Goal: Use online tool/utility: Utilize a website feature to perform a specific function

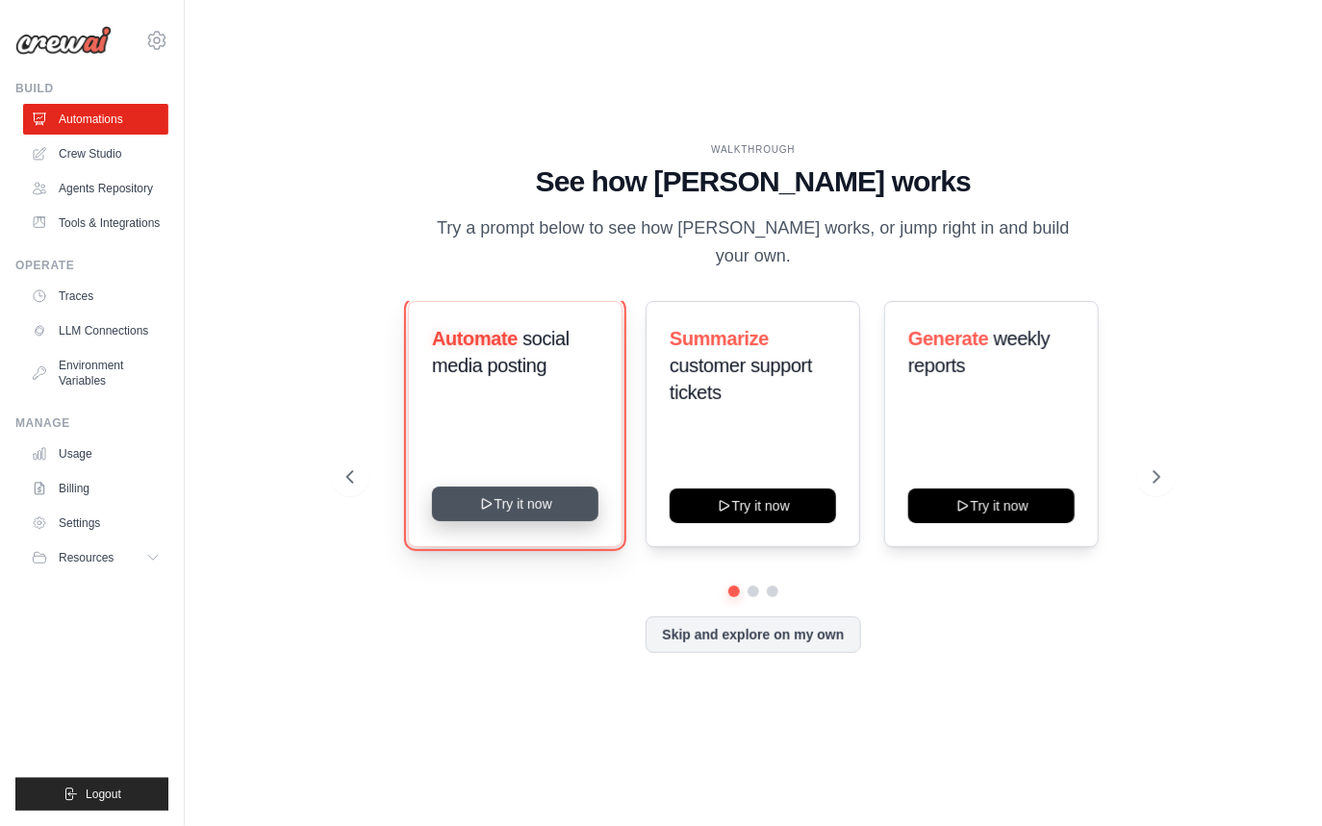
click at [526, 495] on button "Try it now" at bounding box center [515, 504] width 166 height 35
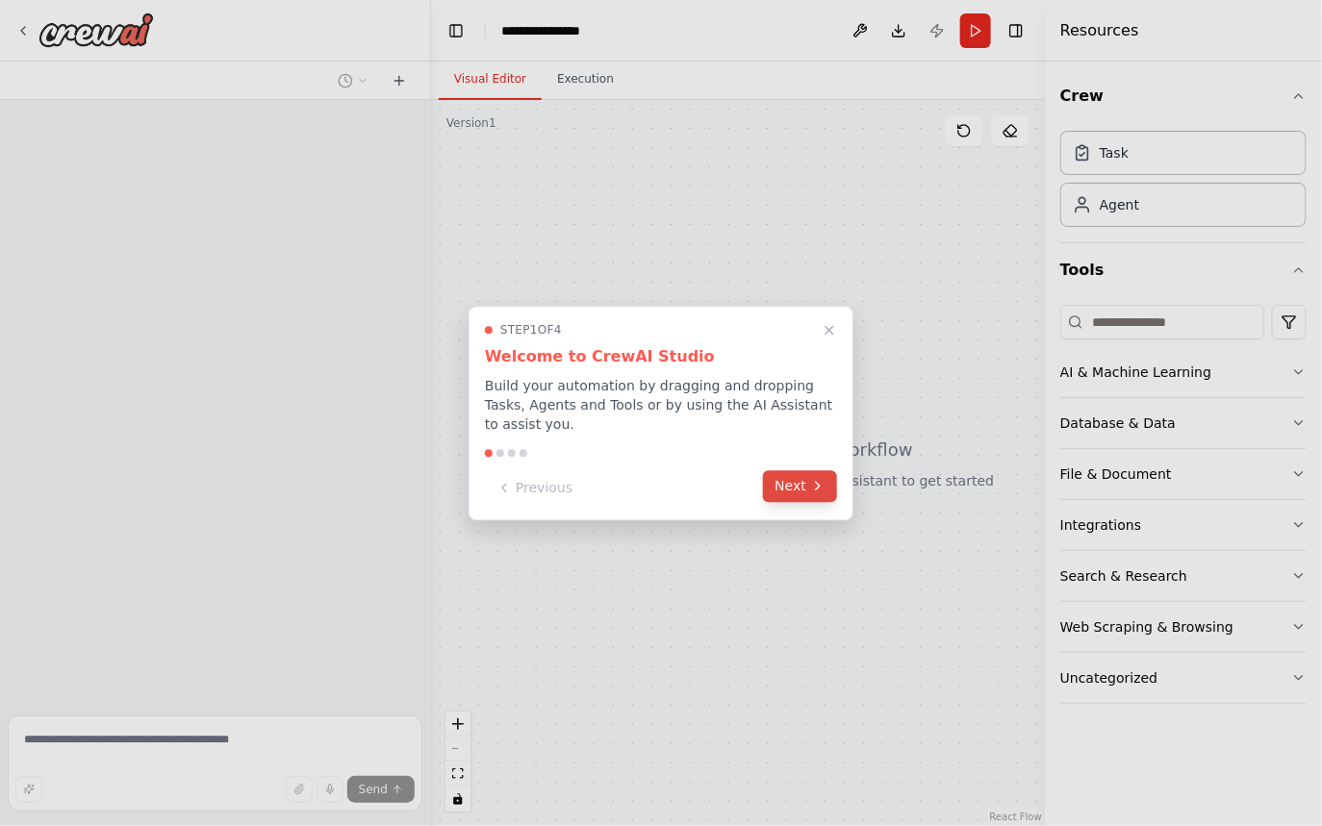
click at [796, 489] on button "Next" at bounding box center [800, 486] width 74 height 32
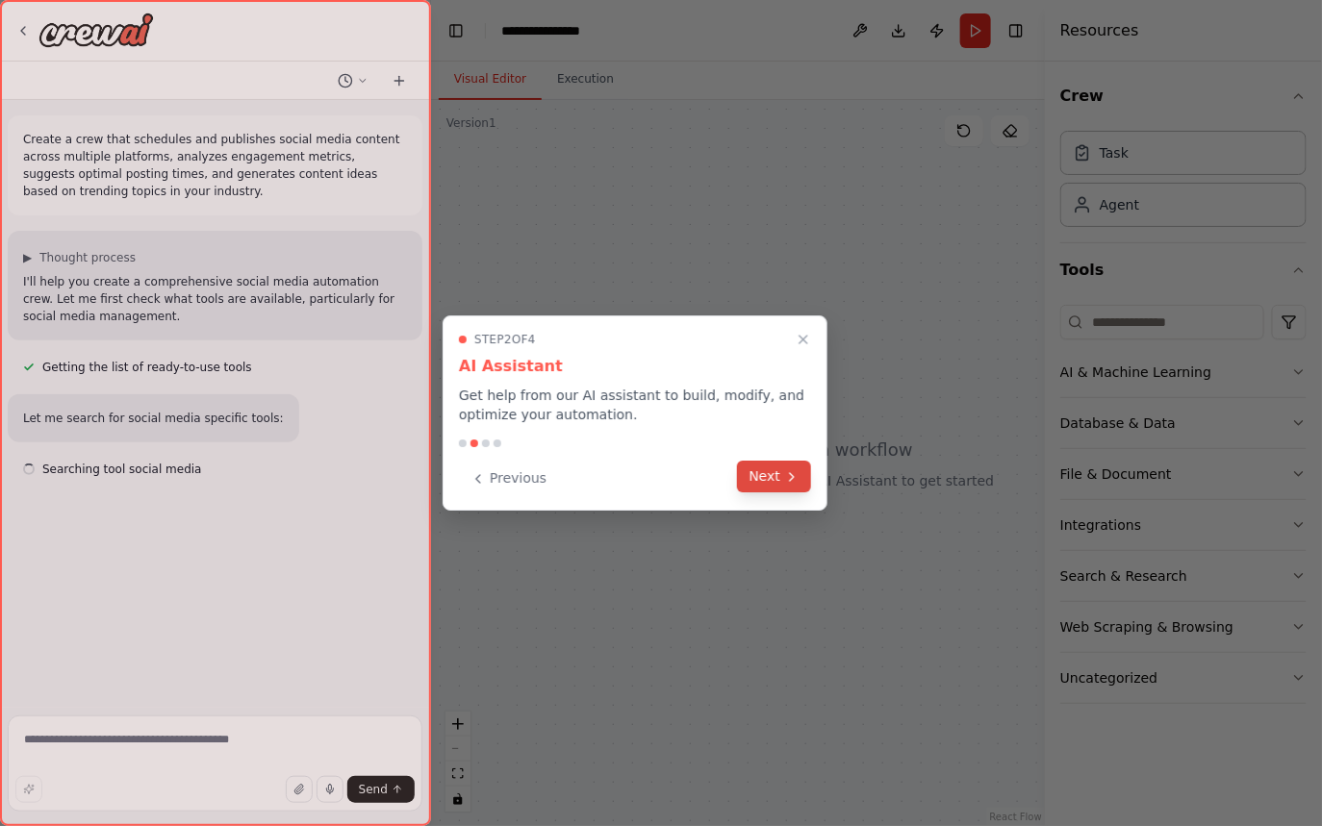
click at [790, 481] on icon at bounding box center [791, 476] width 15 height 15
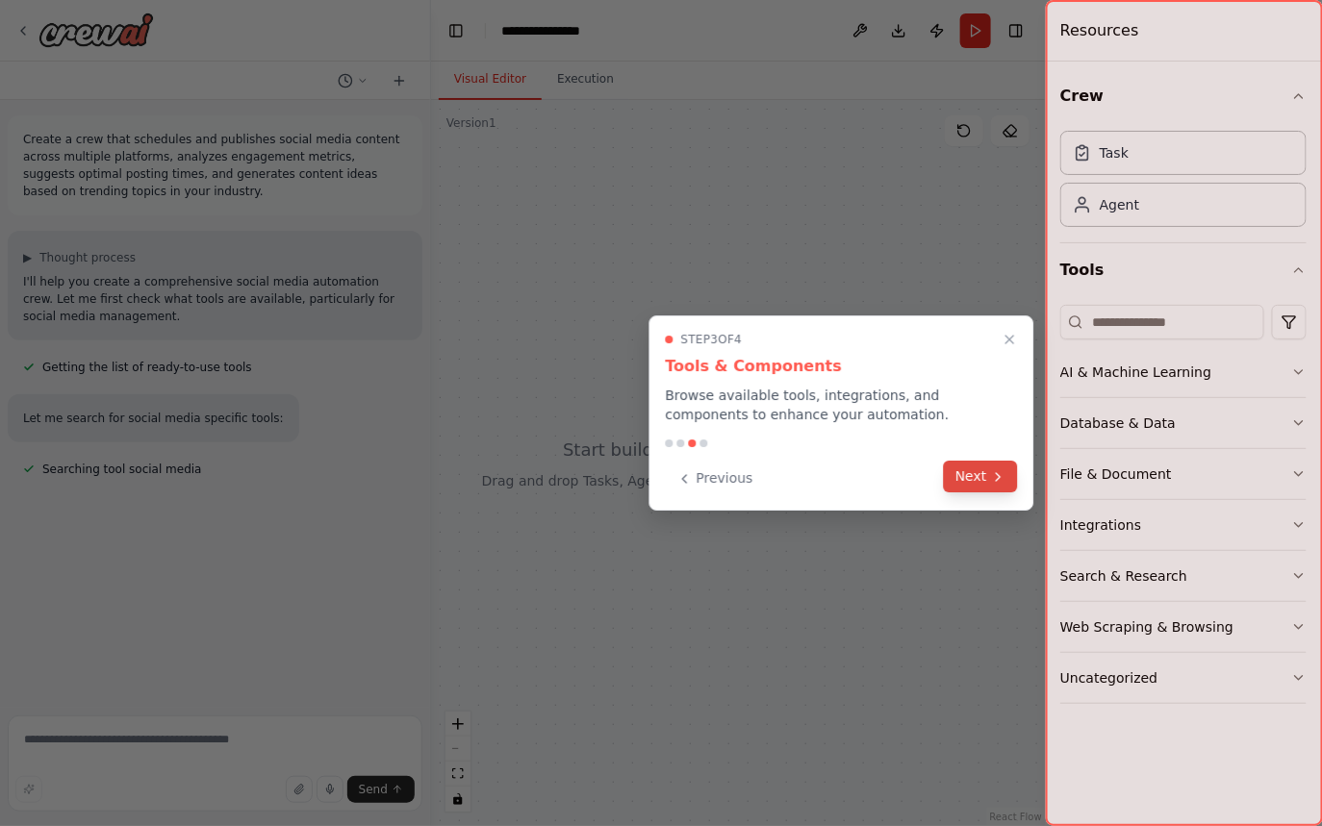
click at [971, 479] on button "Next" at bounding box center [981, 477] width 74 height 32
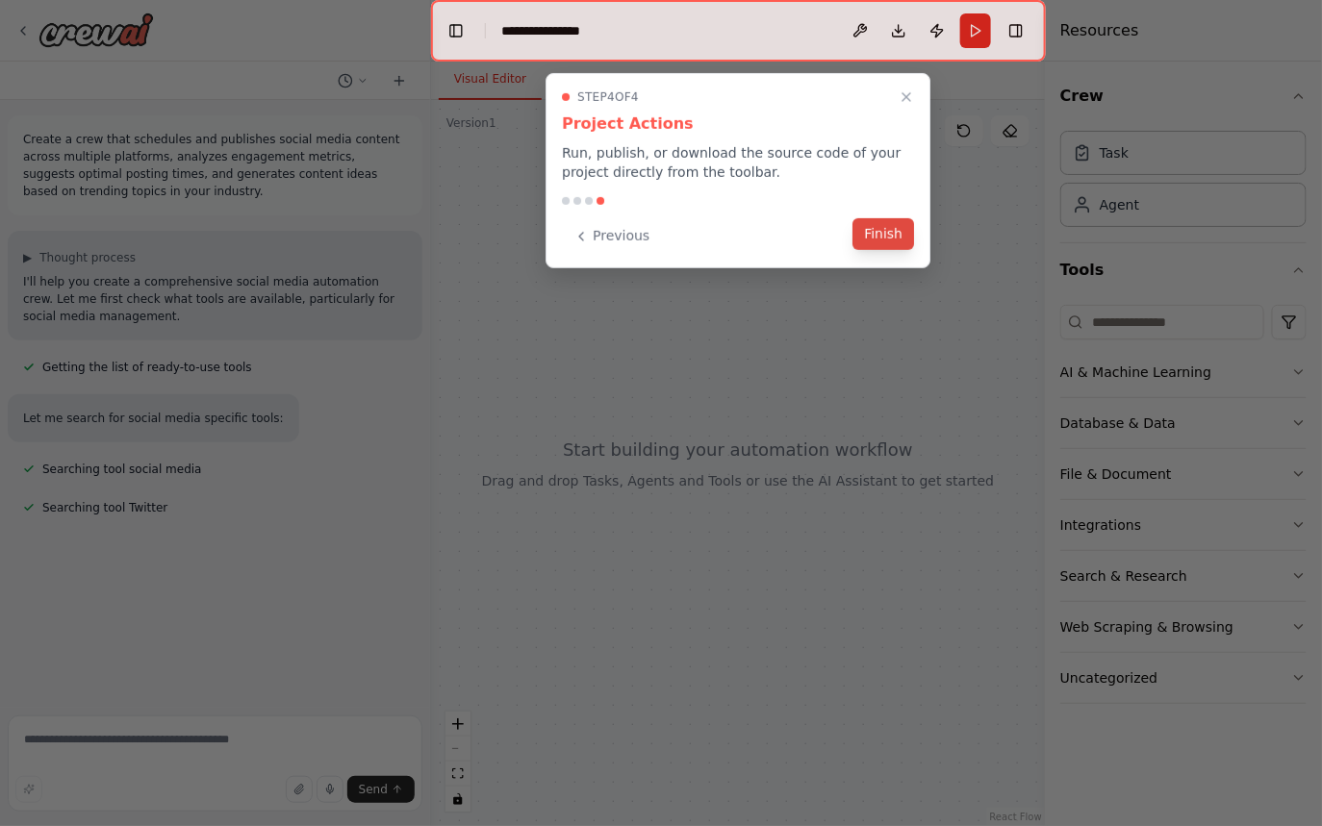
click at [881, 230] on button "Finish" at bounding box center [883, 234] width 62 height 32
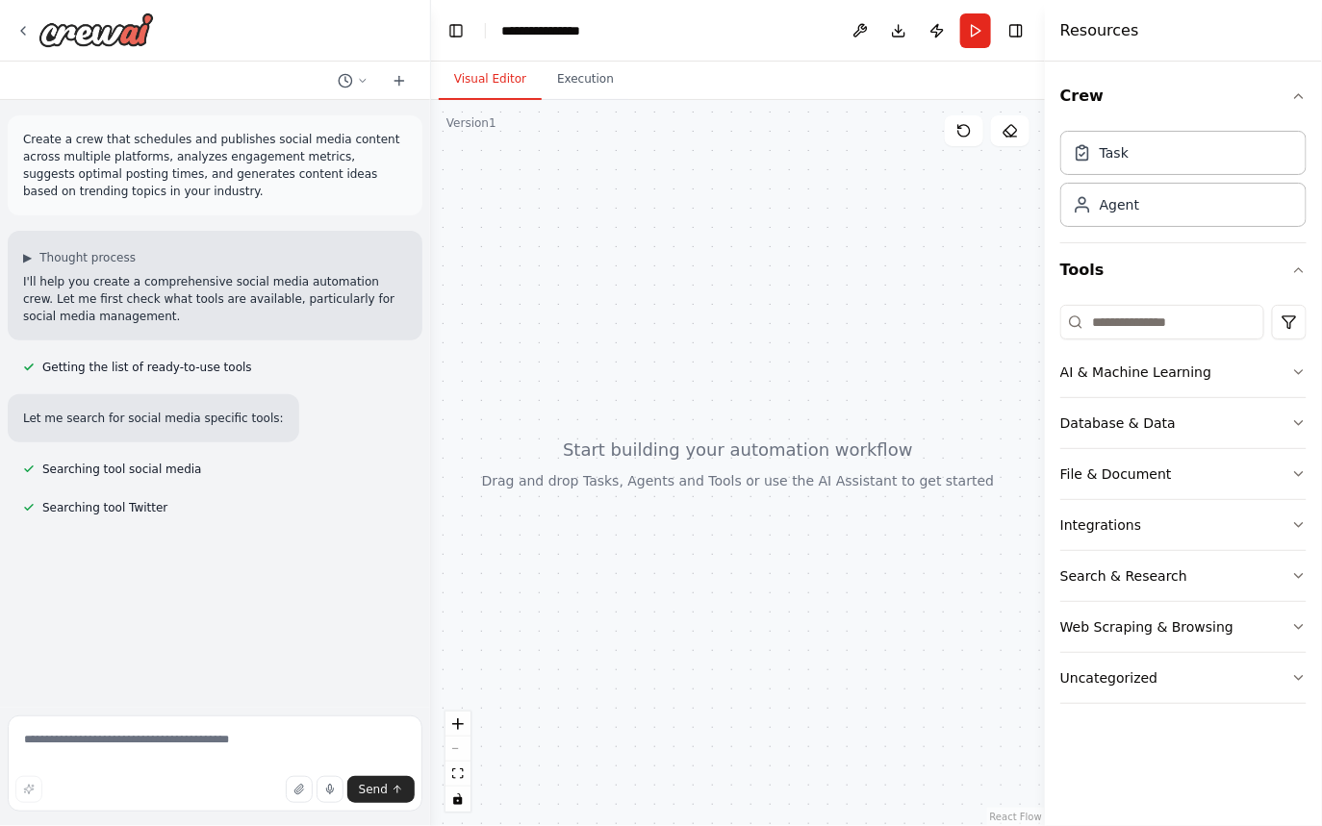
drag, startPoint x: 711, startPoint y: 422, endPoint x: 758, endPoint y: 441, distance: 50.9
click at [759, 444] on div at bounding box center [738, 463] width 614 height 726
click at [1170, 406] on button "Database & Data" at bounding box center [1183, 423] width 246 height 50
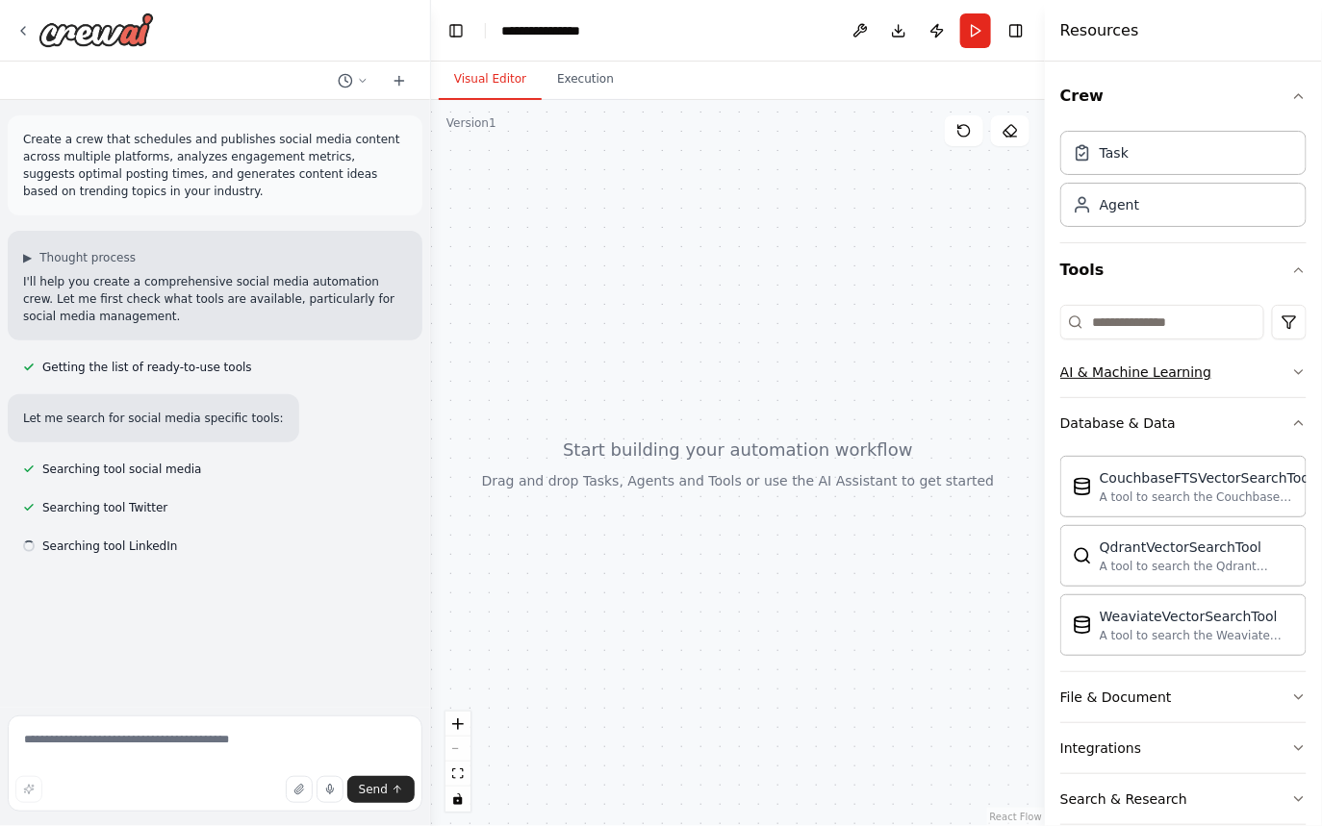
click at [1139, 371] on div "AI & Machine Learning" at bounding box center [1135, 372] width 151 height 19
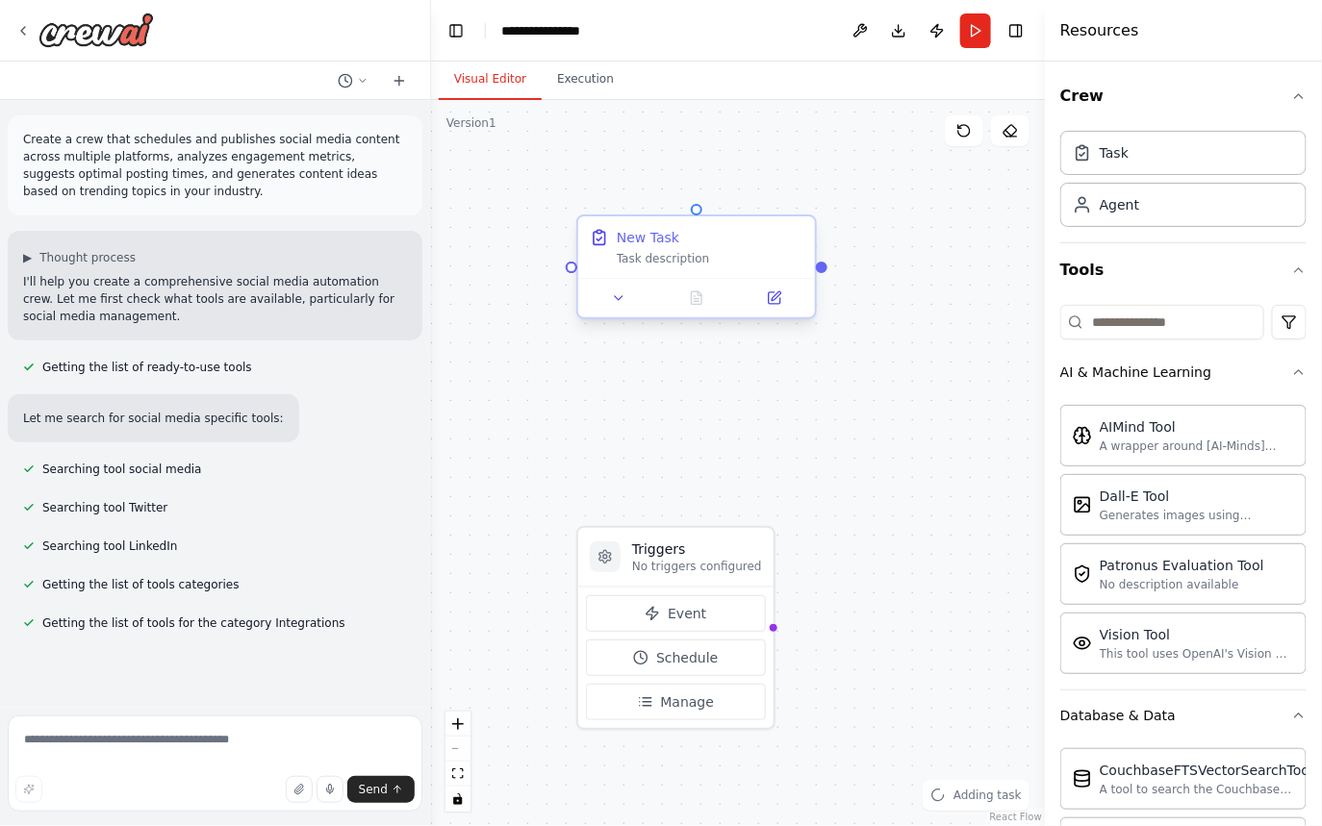
drag, startPoint x: 914, startPoint y: 235, endPoint x: 753, endPoint y: 303, distance: 174.5
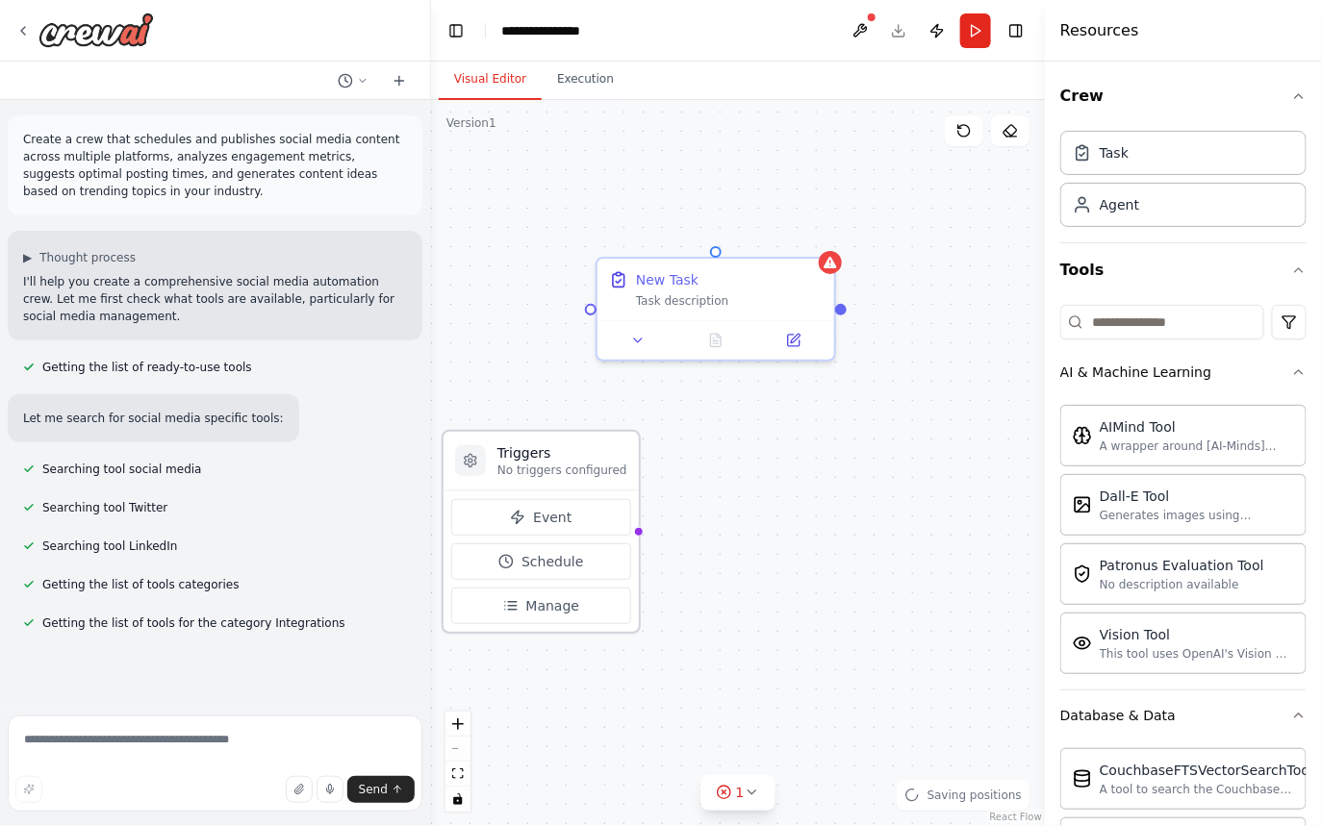
drag, startPoint x: 710, startPoint y: 573, endPoint x: 579, endPoint y: 473, distance: 164.7
click at [579, 473] on p "No triggers configured" at bounding box center [562, 470] width 130 height 15
click at [574, 520] on button "Event" at bounding box center [541, 517] width 180 height 37
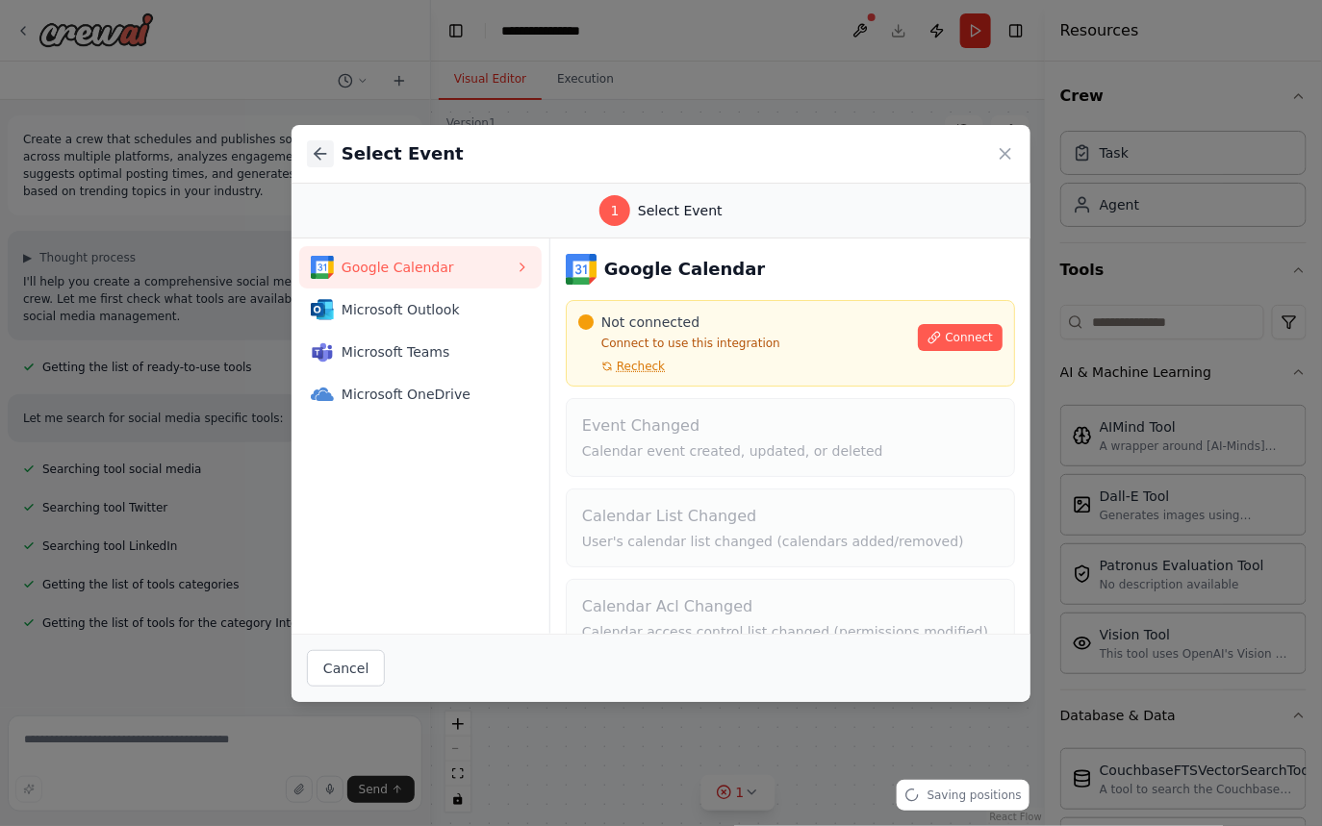
click at [322, 150] on icon at bounding box center [320, 153] width 19 height 19
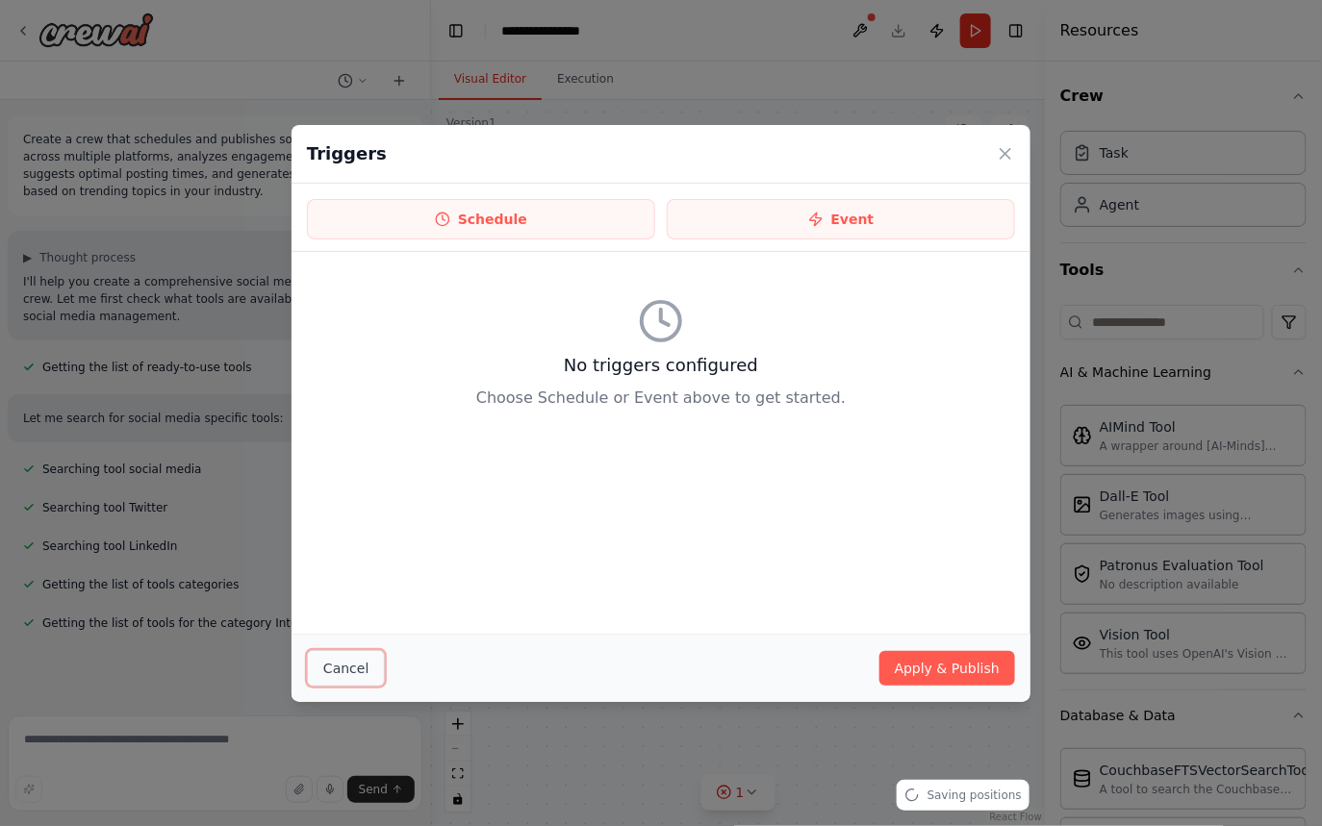
click at [352, 662] on button "Cancel" at bounding box center [346, 668] width 78 height 37
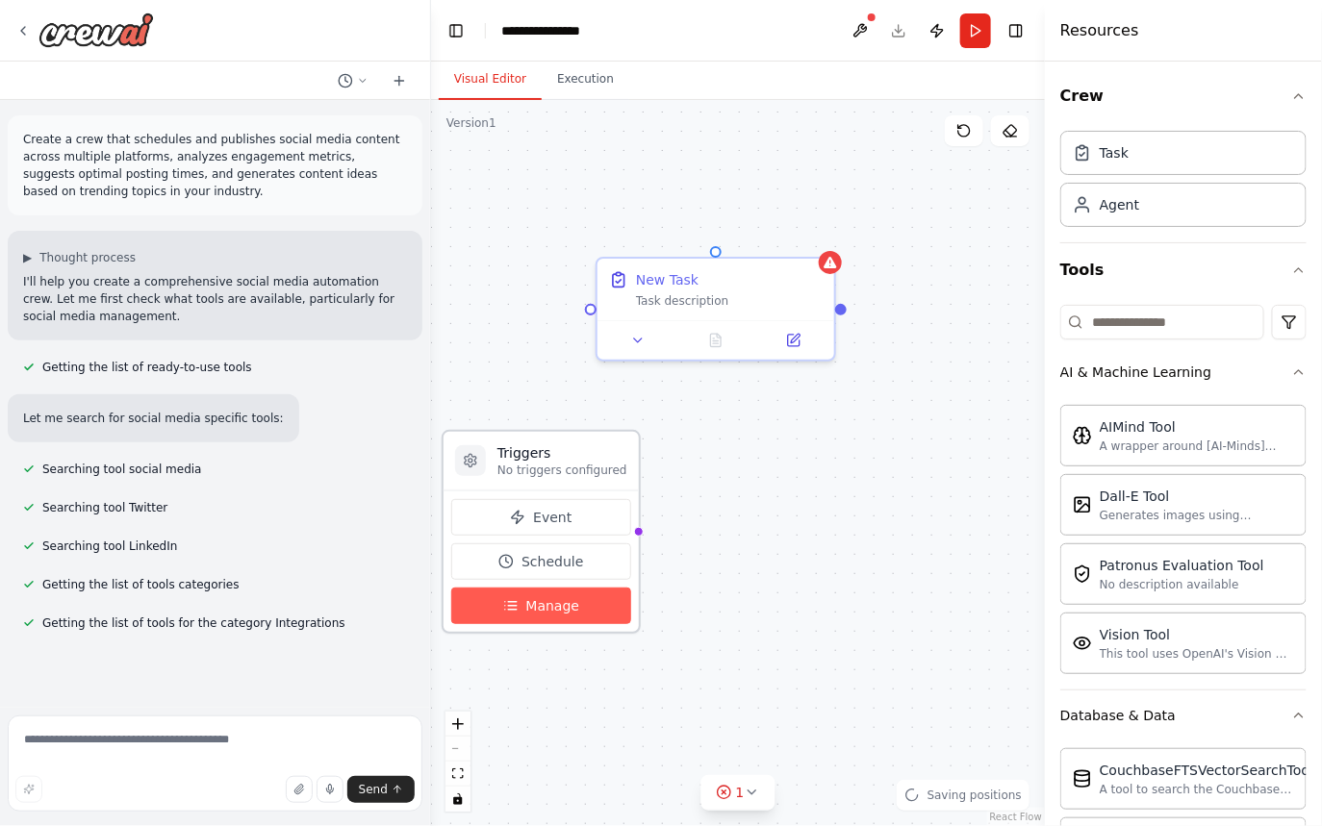
click at [570, 604] on span "Manage" at bounding box center [553, 605] width 54 height 19
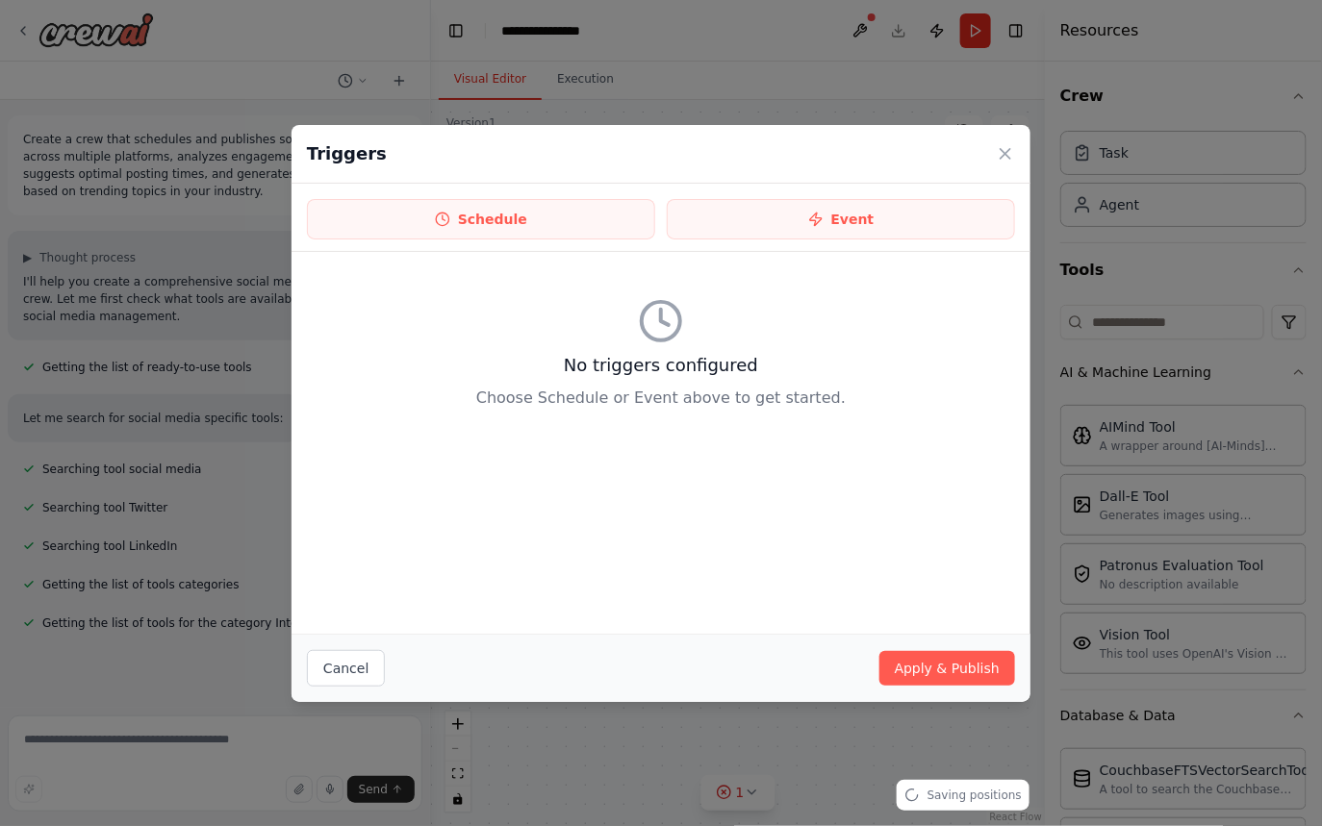
click at [685, 341] on div at bounding box center [661, 321] width 708 height 46
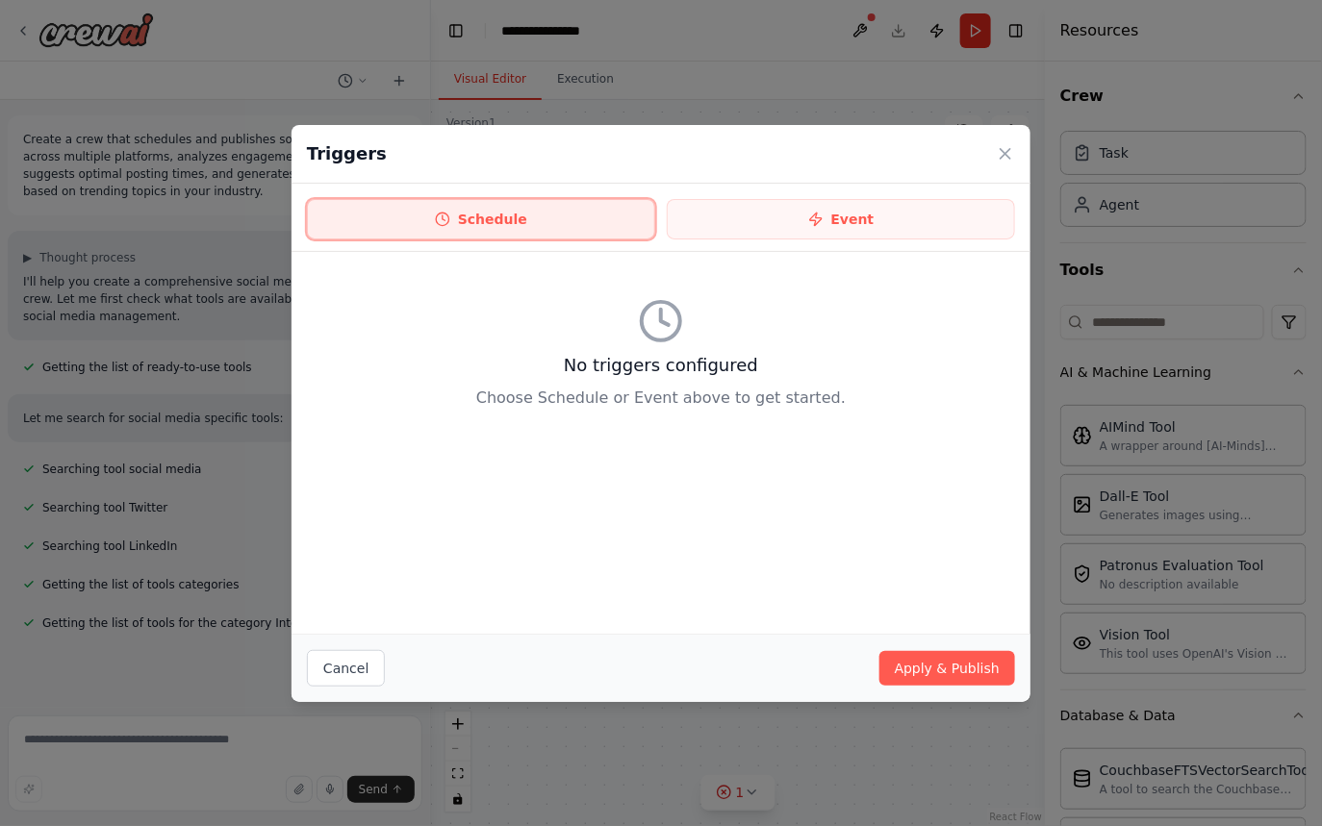
click at [508, 206] on button "Schedule" at bounding box center [481, 219] width 348 height 40
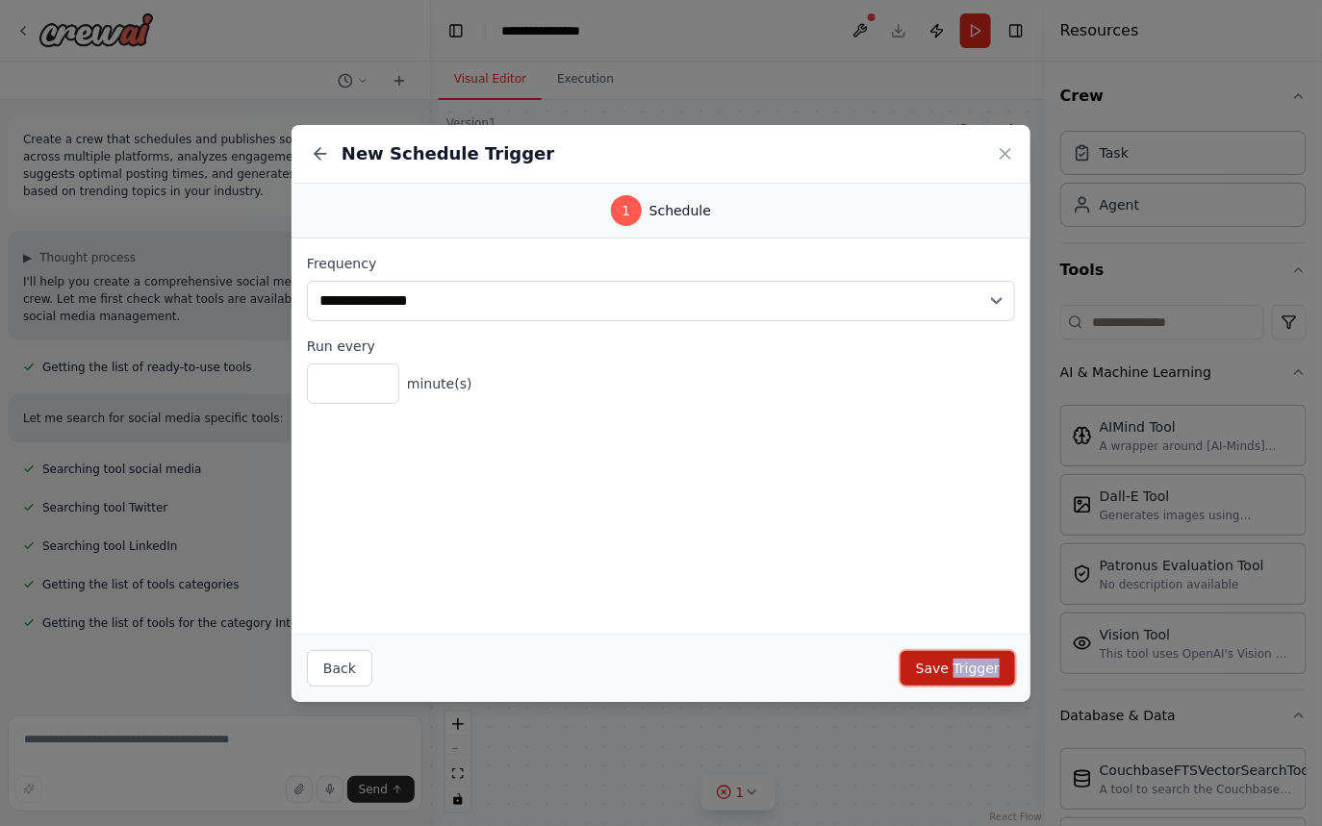
click at [950, 668] on button "Save Trigger" at bounding box center [957, 668] width 114 height 35
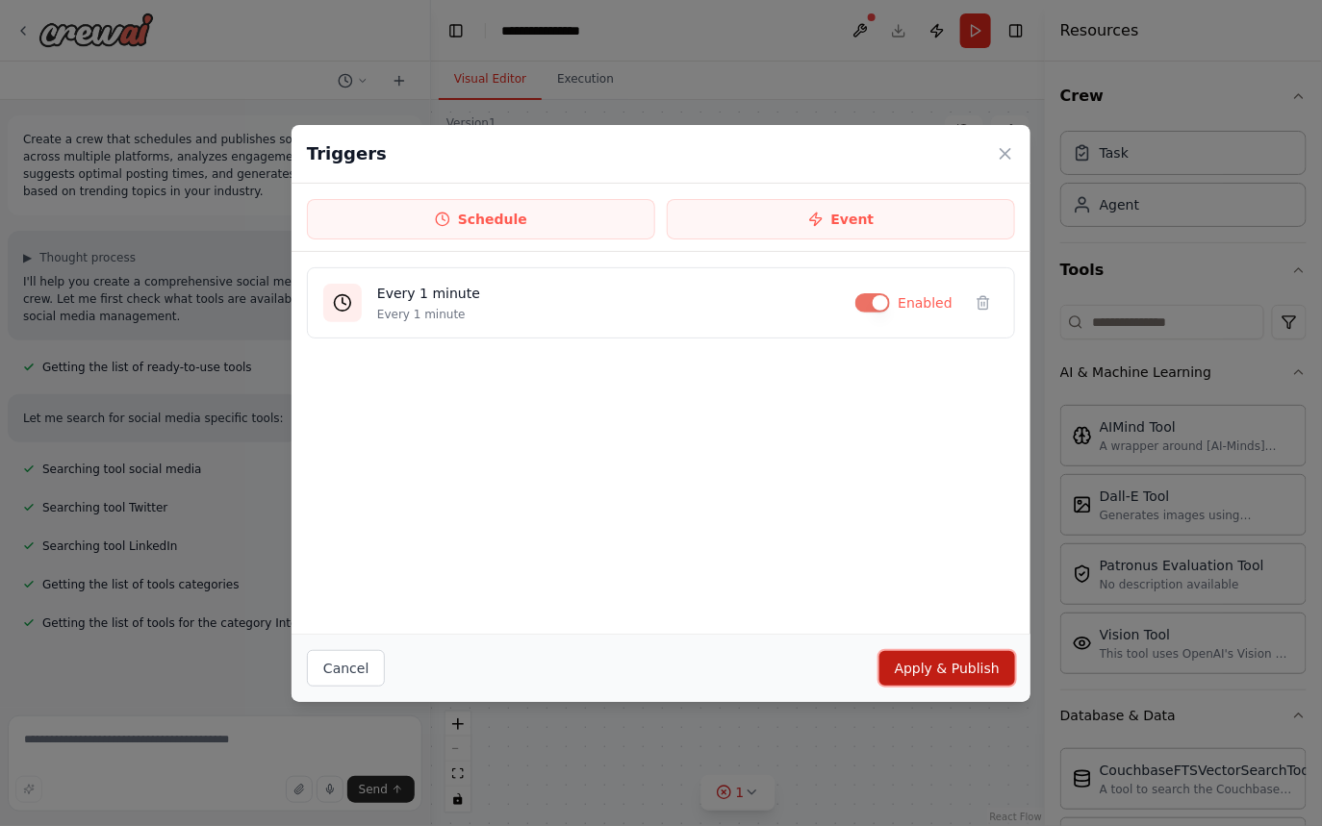
click at [915, 675] on button "Apply & Publish" at bounding box center [947, 668] width 136 height 35
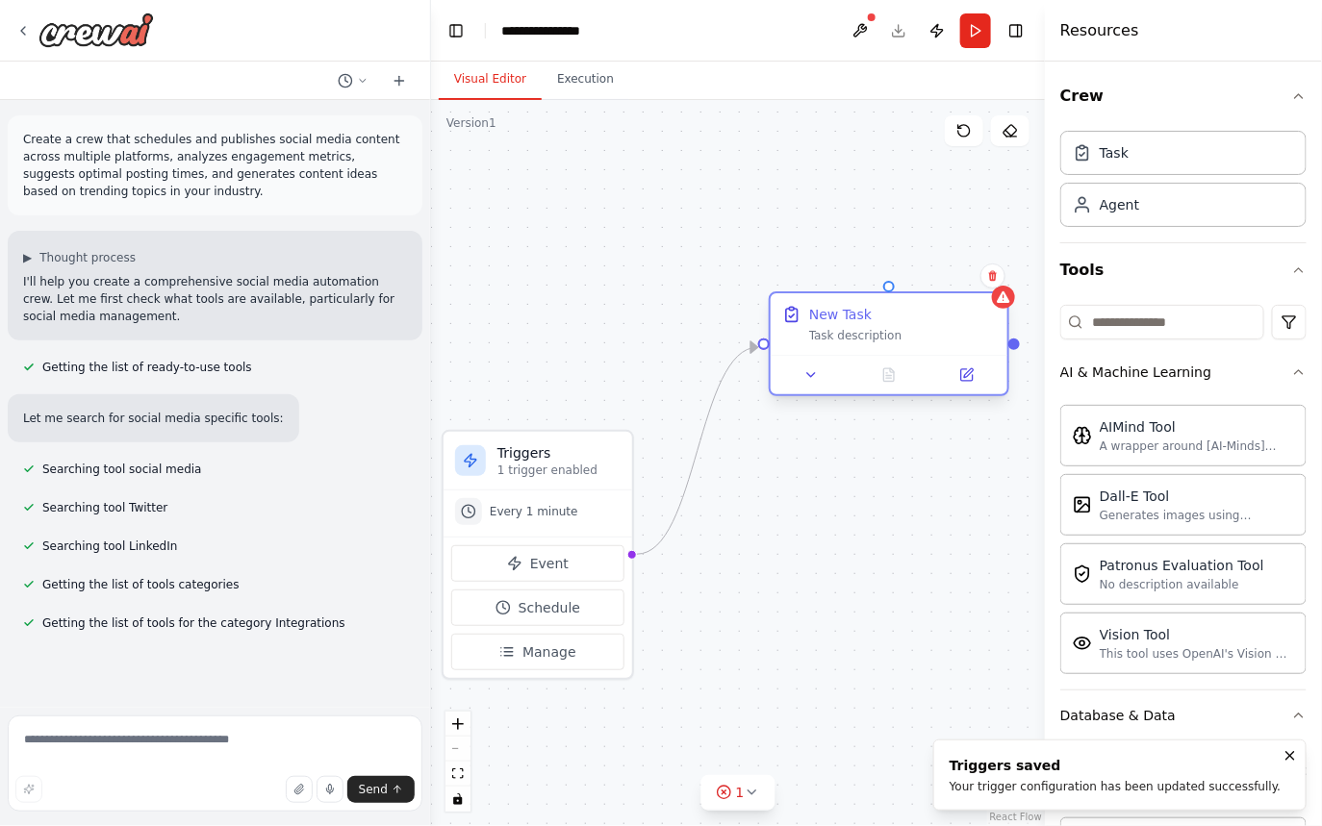
drag, startPoint x: 688, startPoint y: 293, endPoint x: 855, endPoint y: 323, distance: 170.0
click at [859, 324] on div "New Task Task description" at bounding box center [902, 324] width 187 height 38
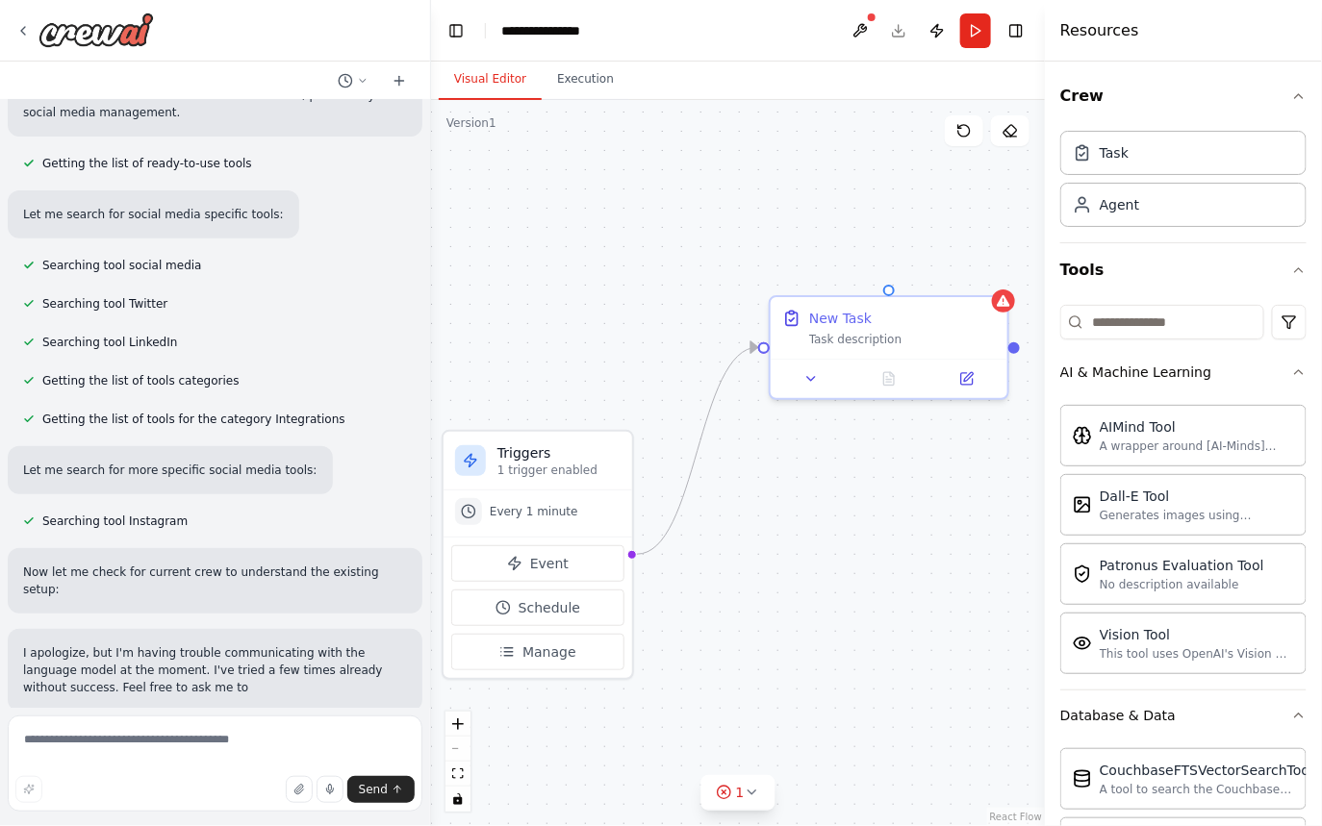
scroll to position [205, 0]
